Goal: Find specific page/section: Find specific page/section

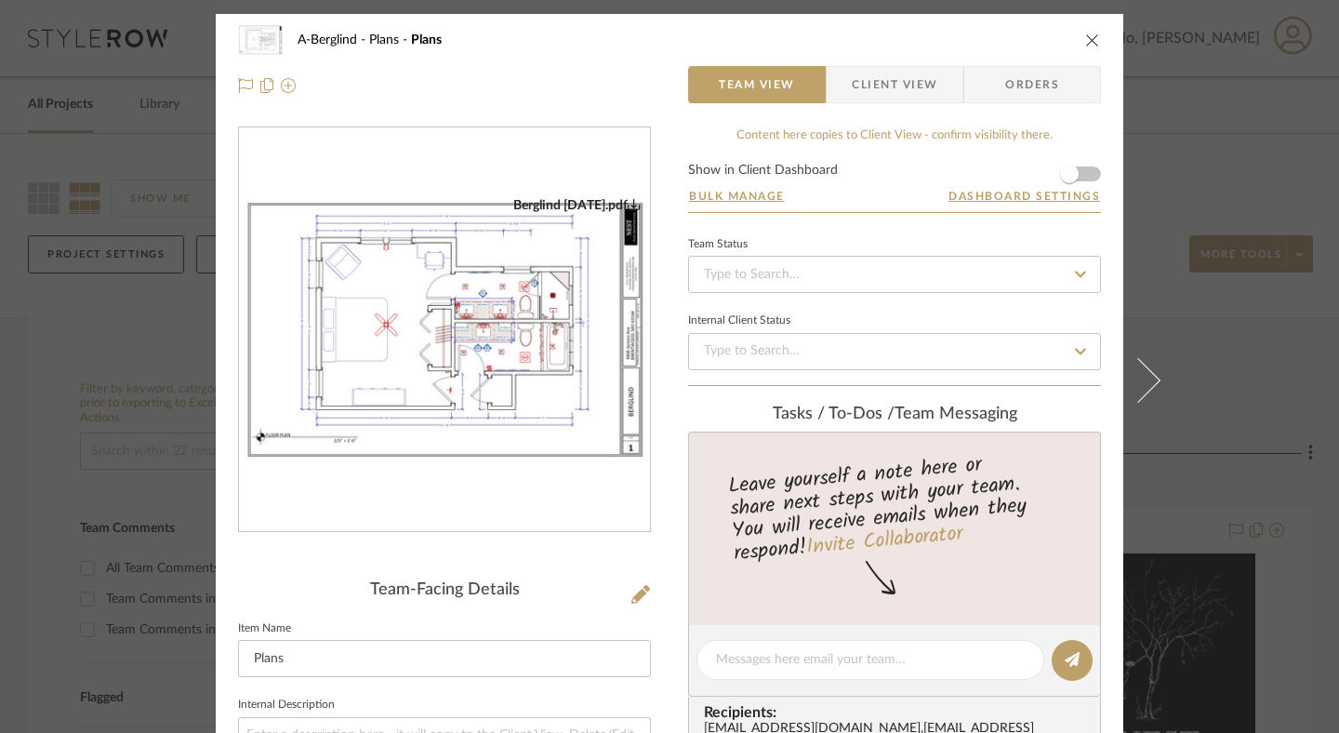
click at [1087, 36] on icon "close" at bounding box center [1092, 40] width 15 height 15
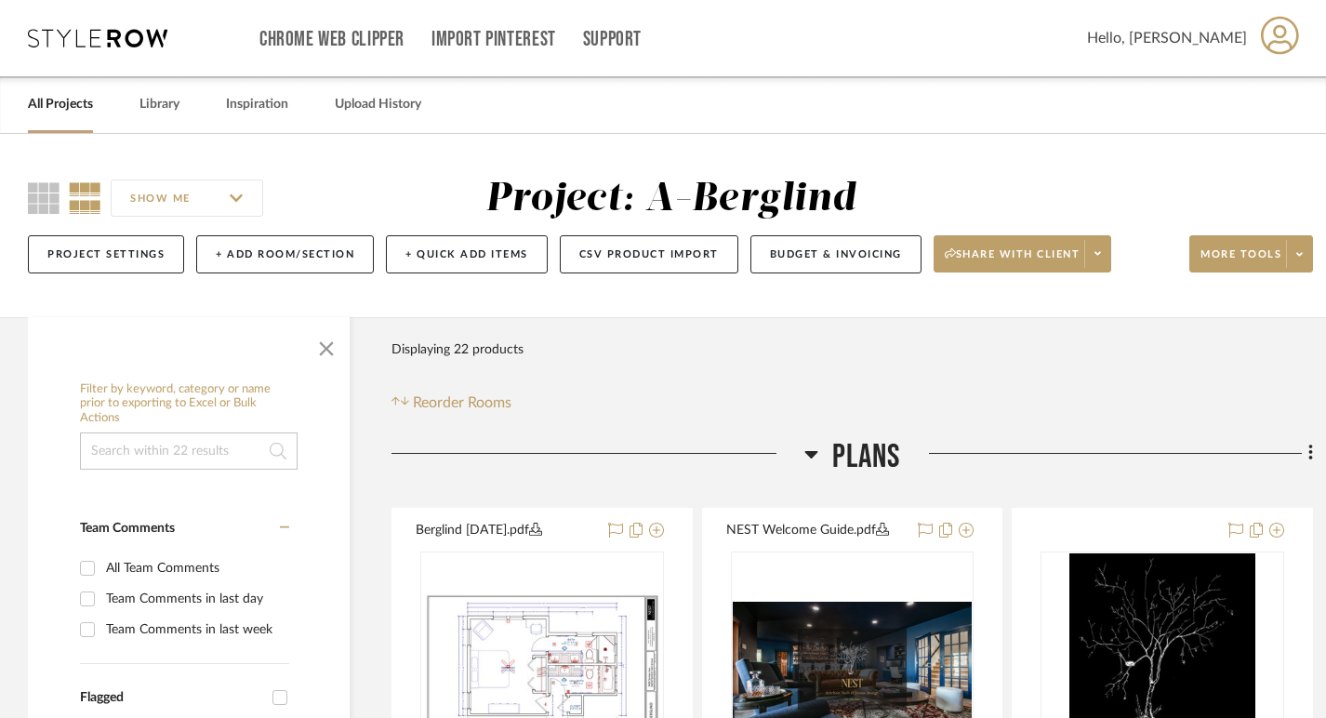
click at [67, 109] on link "All Projects" at bounding box center [60, 104] width 65 height 25
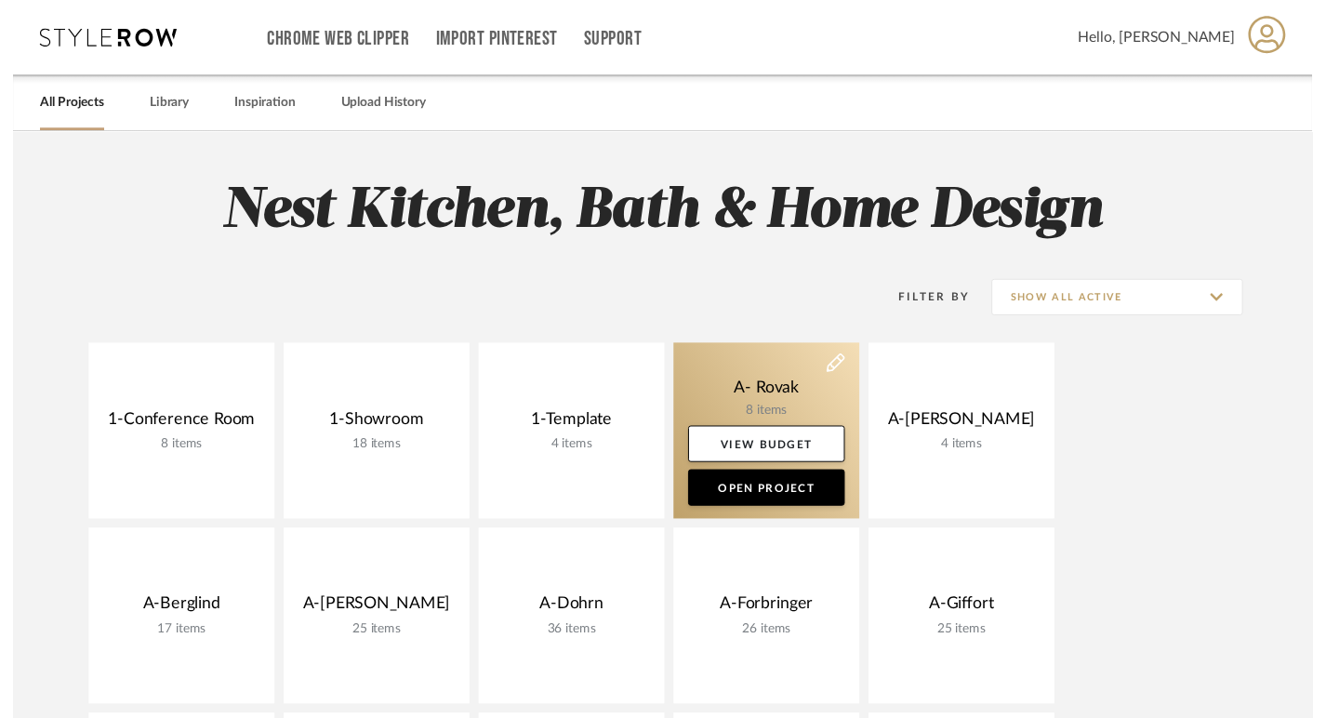
scroll to position [47, 0]
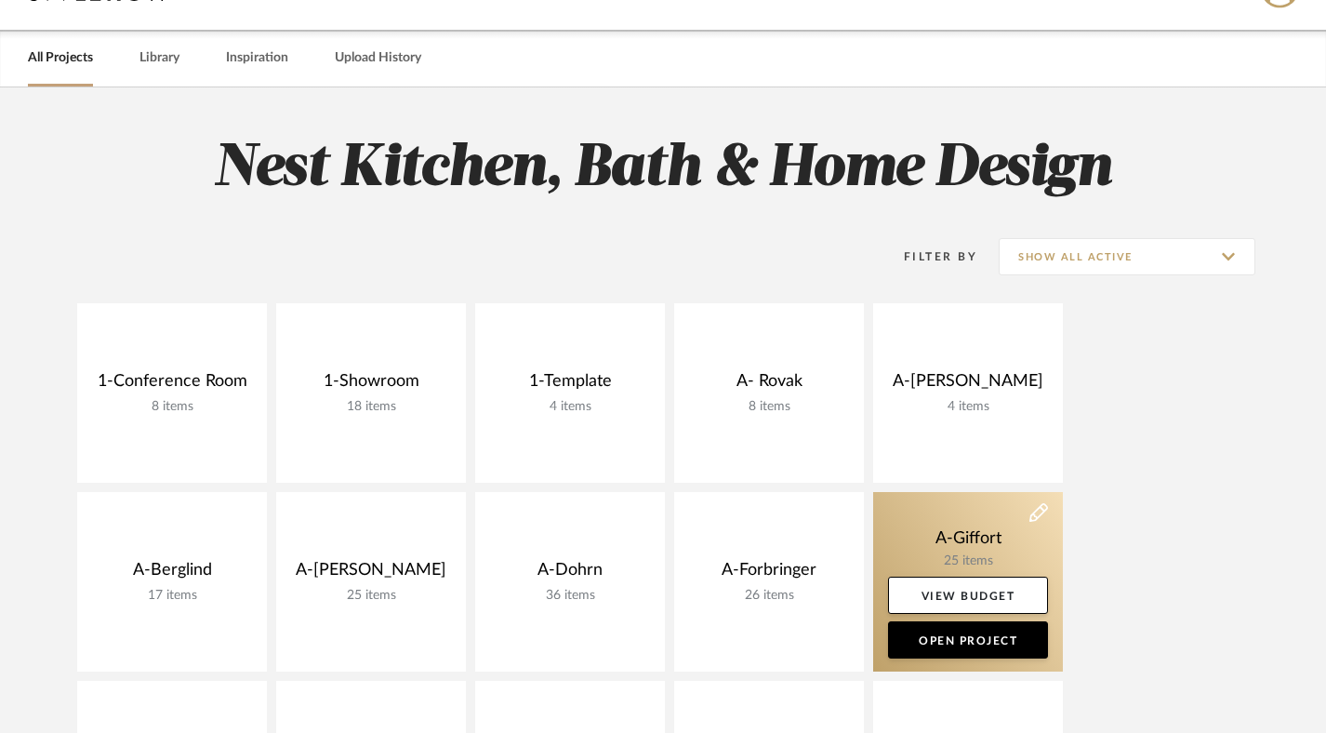
click at [952, 507] on link at bounding box center [968, 582] width 190 height 180
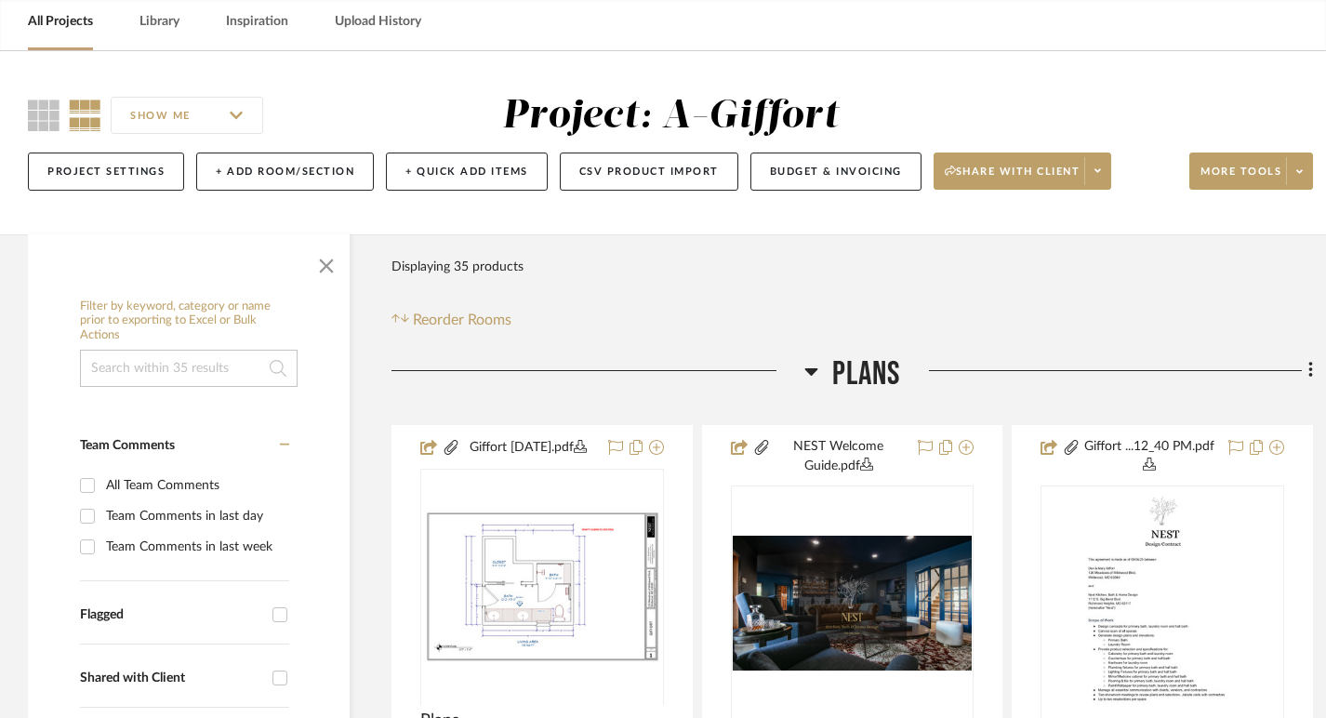
scroll to position [168, 0]
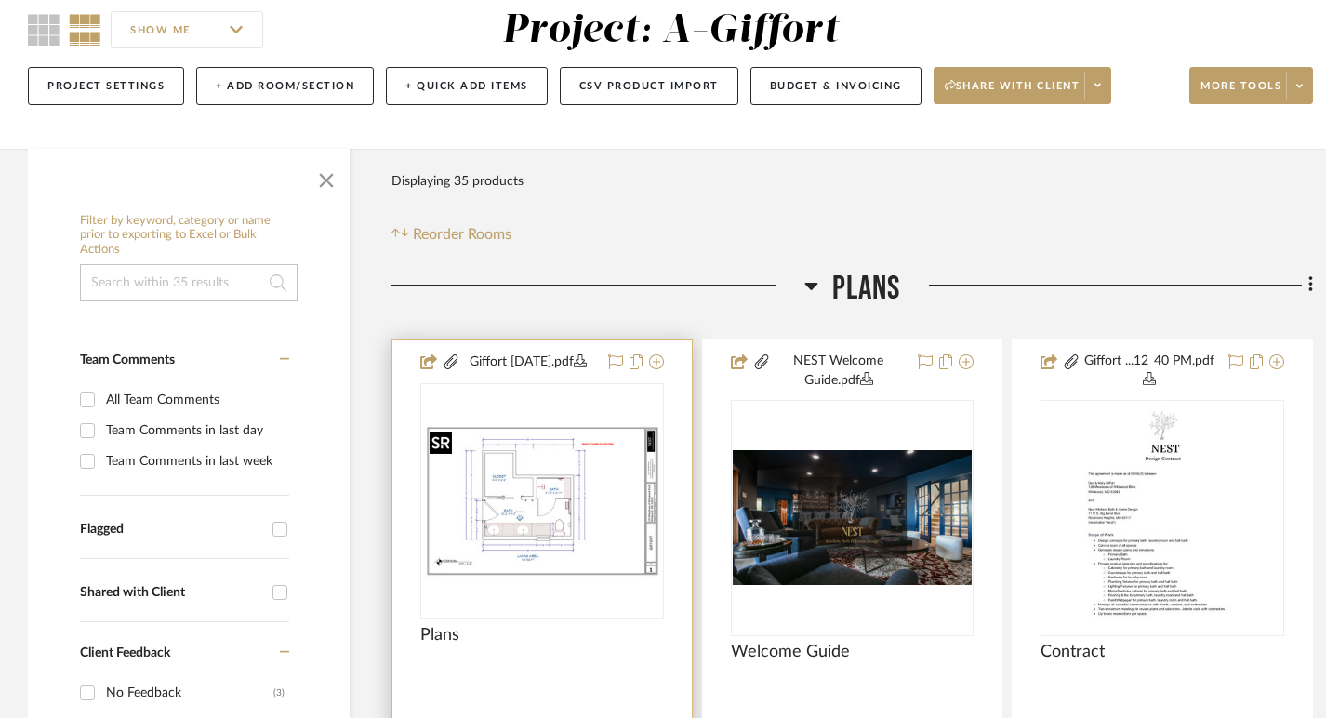
click at [529, 505] on img "0" at bounding box center [542, 501] width 240 height 154
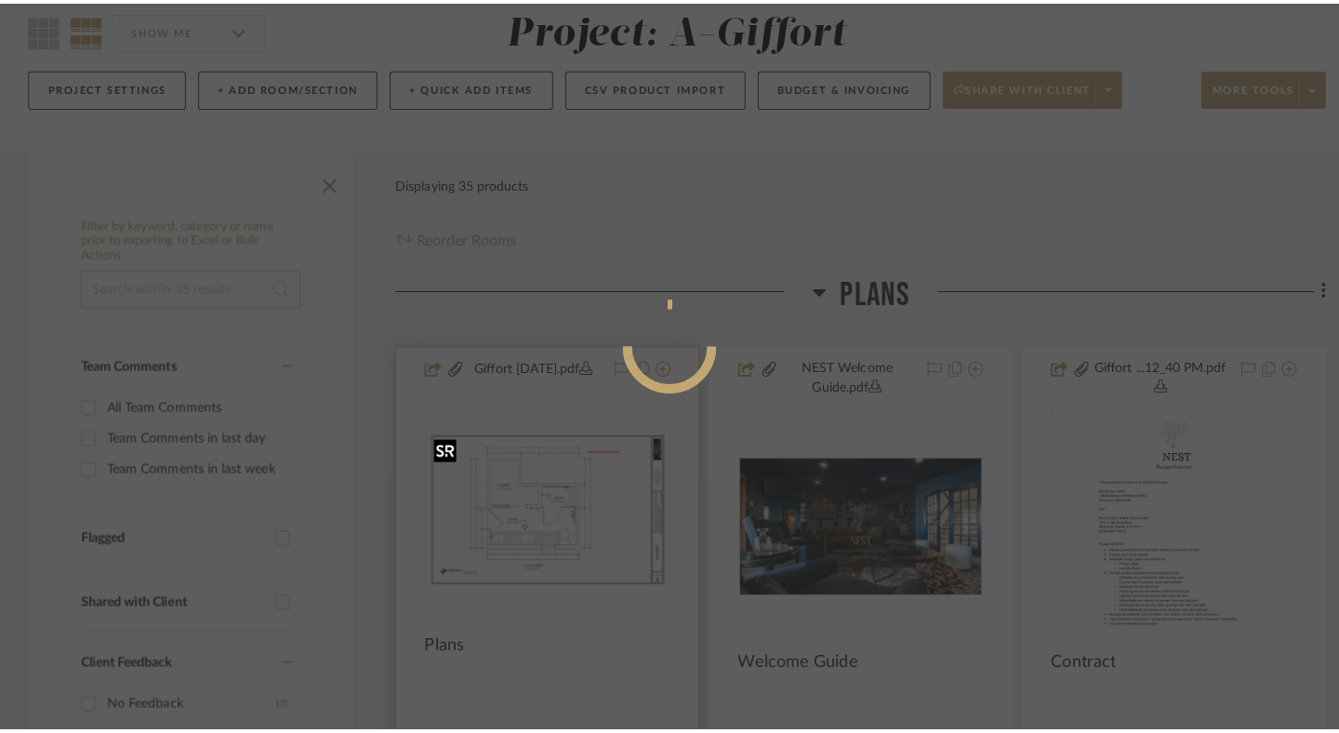
scroll to position [0, 0]
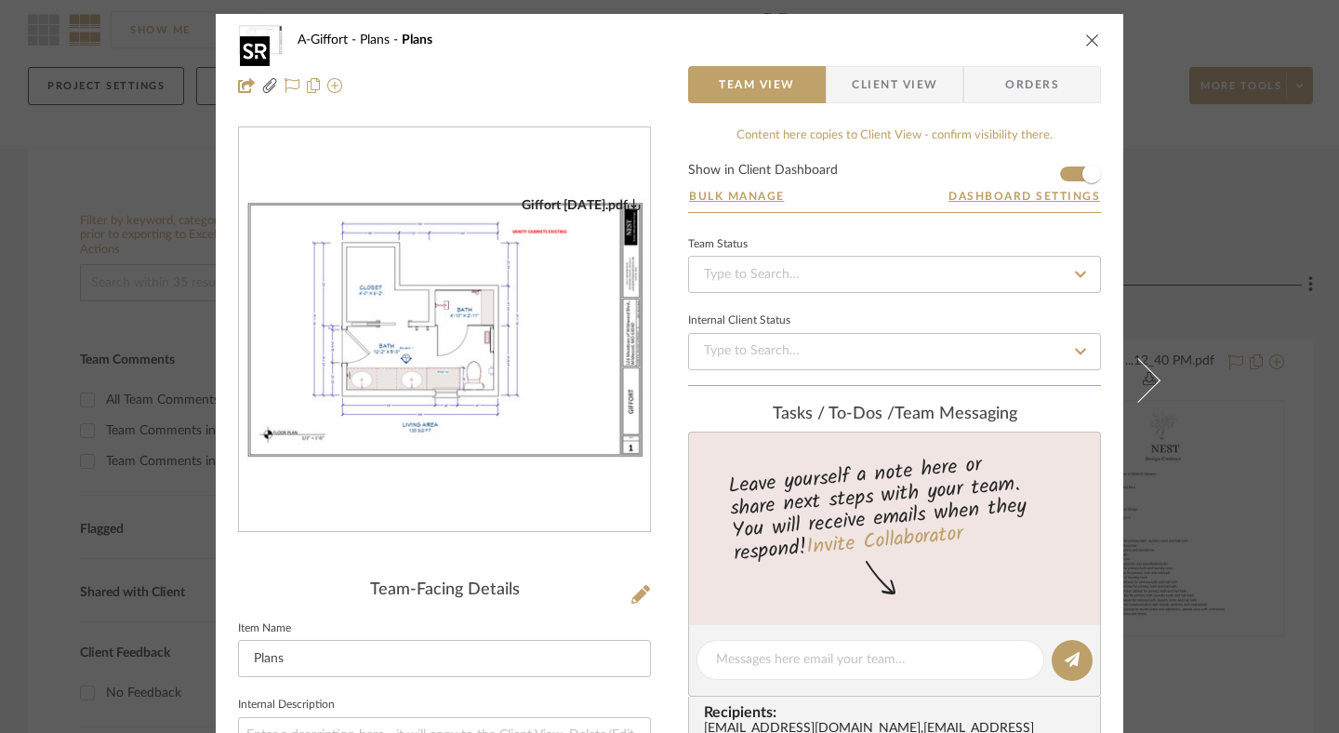
click at [409, 338] on img "0" at bounding box center [444, 330] width 411 height 266
